Goal: Information Seeking & Learning: Learn about a topic

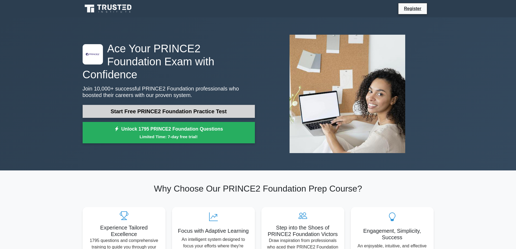
click at [171, 105] on link "Start Free PRINCE2 Foundation Practice Test" at bounding box center [169, 111] width 172 height 13
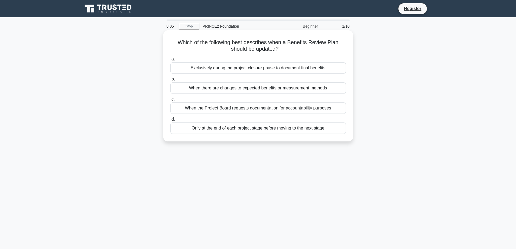
click at [280, 130] on div "Only at the end of each project stage before moving to the next stage" at bounding box center [258, 127] width 176 height 11
click at [170, 121] on input "d. Only at the end of each project stage before moving to the next stage" at bounding box center [170, 120] width 0 height 4
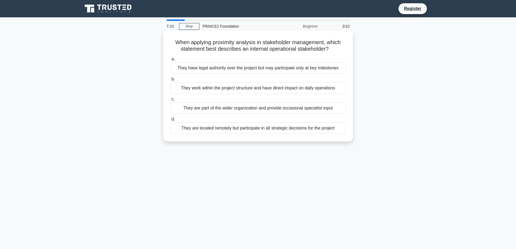
click at [255, 89] on div "They work within the project structure and have direct impact on daily operatio…" at bounding box center [258, 87] width 176 height 11
click at [170, 81] on input "b. They work within the project structure and have direct impact on daily opera…" at bounding box center [170, 80] width 0 height 4
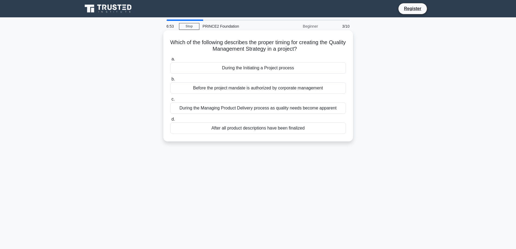
click at [257, 69] on div "During the Initiating a Project process" at bounding box center [258, 67] width 176 height 11
click at [170, 61] on input "a. During the Initiating a Project process" at bounding box center [170, 59] width 0 height 4
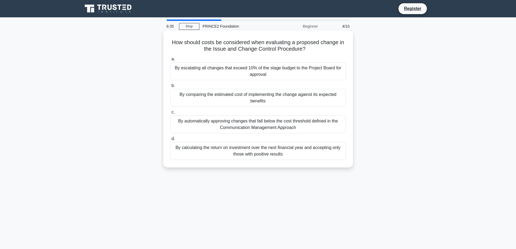
click at [253, 73] on div "By escalating all changes that exceed 10% of the stage budget to the Project Bo…" at bounding box center [258, 71] width 176 height 18
click at [170, 61] on input "a. By escalating all changes that exceed 10% of the stage budget to the Project…" at bounding box center [170, 59] width 0 height 4
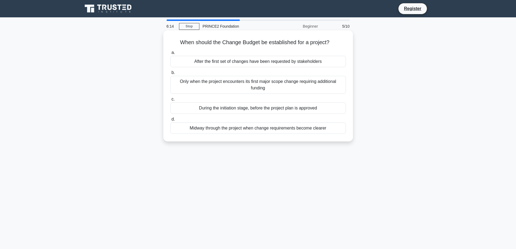
click at [248, 60] on div "After the first set of changes have been requested by stakeholders" at bounding box center [258, 61] width 176 height 11
click at [170, 54] on input "a. After the first set of changes have been requested by stakeholders" at bounding box center [170, 53] width 0 height 4
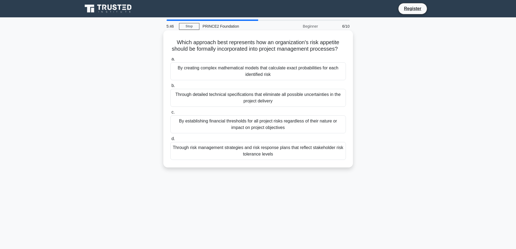
click at [266, 156] on div "Through risk management strategies and risk response plans that reflect stakeho…" at bounding box center [258, 151] width 176 height 18
click at [170, 141] on input "d. Through risk management strategies and risk response plans that reflect stak…" at bounding box center [170, 139] width 0 height 4
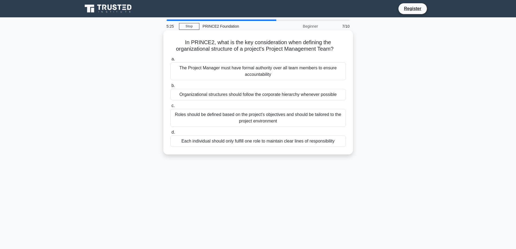
click at [267, 121] on div "Roles should be defined based on the project's objectives and should be tailore…" at bounding box center [258, 118] width 176 height 18
click at [170, 108] on input "c. Roles should be defined based on the project's objectives and should be tail…" at bounding box center [170, 106] width 0 height 4
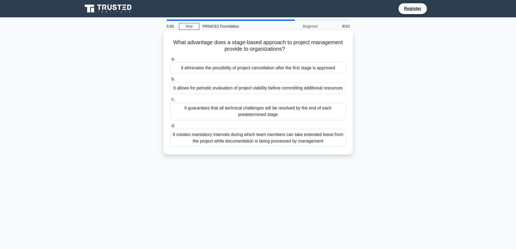
click at [240, 89] on div "It allows for periodic evaluation of project viability before committing additi…" at bounding box center [258, 87] width 176 height 11
click at [170, 81] on input "b. It allows for periodic evaluation of project viability before committing add…" at bounding box center [170, 80] width 0 height 4
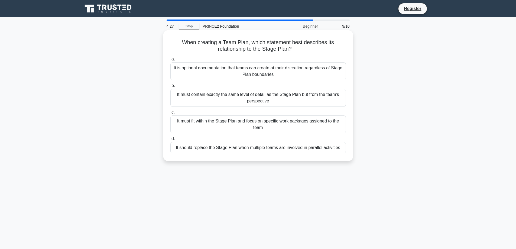
click at [274, 121] on div "It must fit within the Stage Plan and focus on specific work packages assigned …" at bounding box center [258, 124] width 176 height 18
click at [170, 114] on input "c. It must fit within the Stage Plan and focus on specific work packages assign…" at bounding box center [170, 113] width 0 height 4
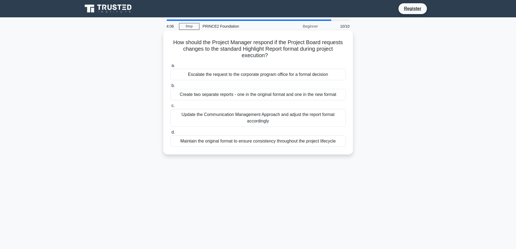
click at [273, 118] on div "Update the Communication Management Approach and adjust the report format accor…" at bounding box center [258, 118] width 176 height 18
click at [170, 108] on input "c. Update the Communication Management Approach and adjust the report format ac…" at bounding box center [170, 106] width 0 height 4
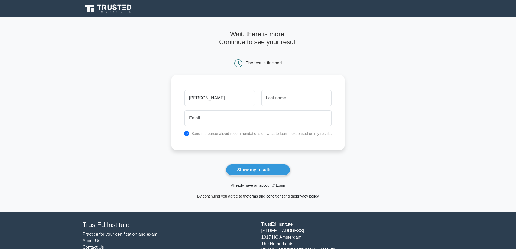
type input "[PERSON_NAME]"
type input "Bodmin"
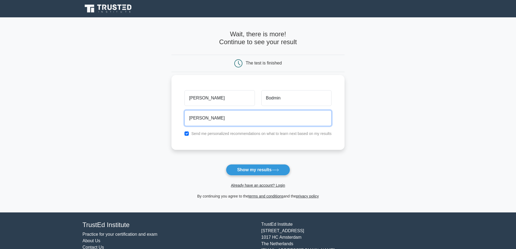
type input "[PERSON_NAME][EMAIL_ADDRESS][DOMAIN_NAME]"
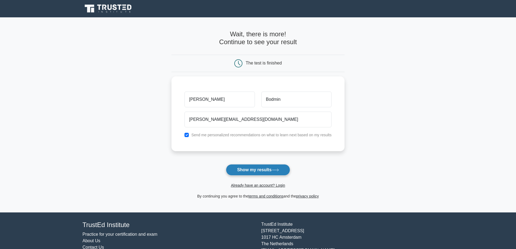
click at [262, 172] on button "Show my results" at bounding box center [258, 169] width 64 height 11
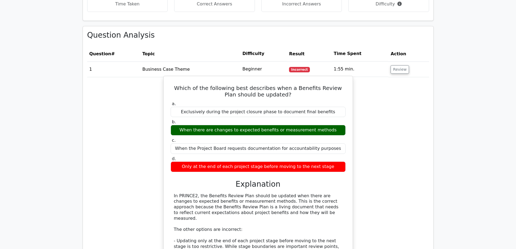
scroll to position [461, 0]
